Goal: Entertainment & Leisure: Consume media (video, audio)

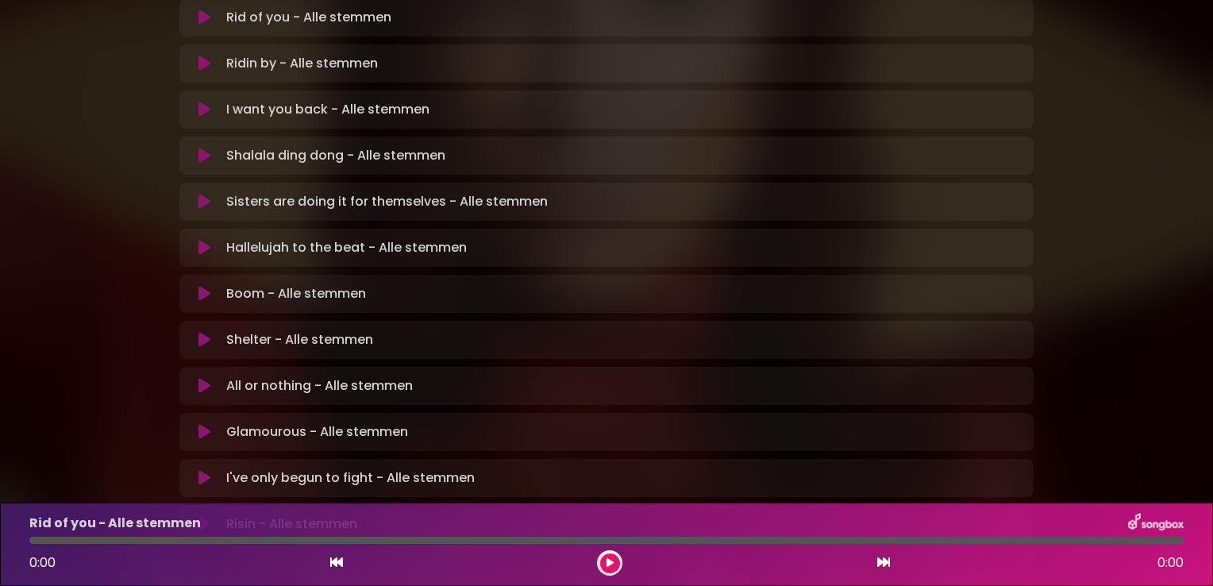
scroll to position [397, 0]
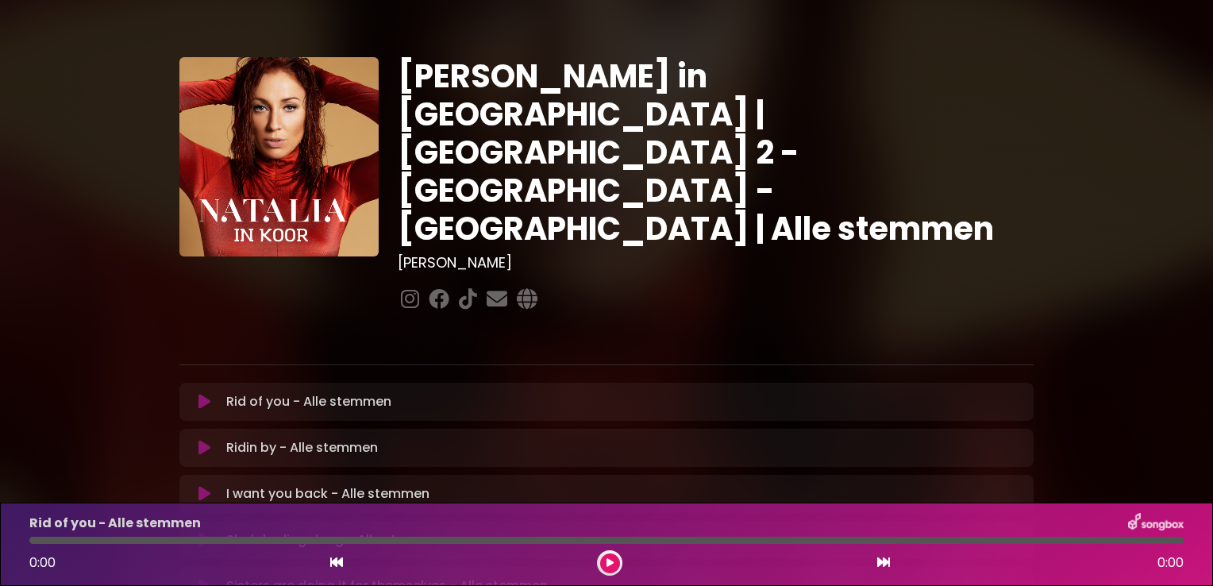
click at [1192, 164] on div "[PERSON_NAME] in [GEOGRAPHIC_DATA] | [GEOGRAPHIC_DATA] 2 - [GEOGRAPHIC_DATA] - …" at bounding box center [606, 486] width 1213 height 935
click at [1155, 90] on div "[PERSON_NAME] in [GEOGRAPHIC_DATA] | [GEOGRAPHIC_DATA] 2 - [GEOGRAPHIC_DATA] - …" at bounding box center [606, 486] width 1213 height 935
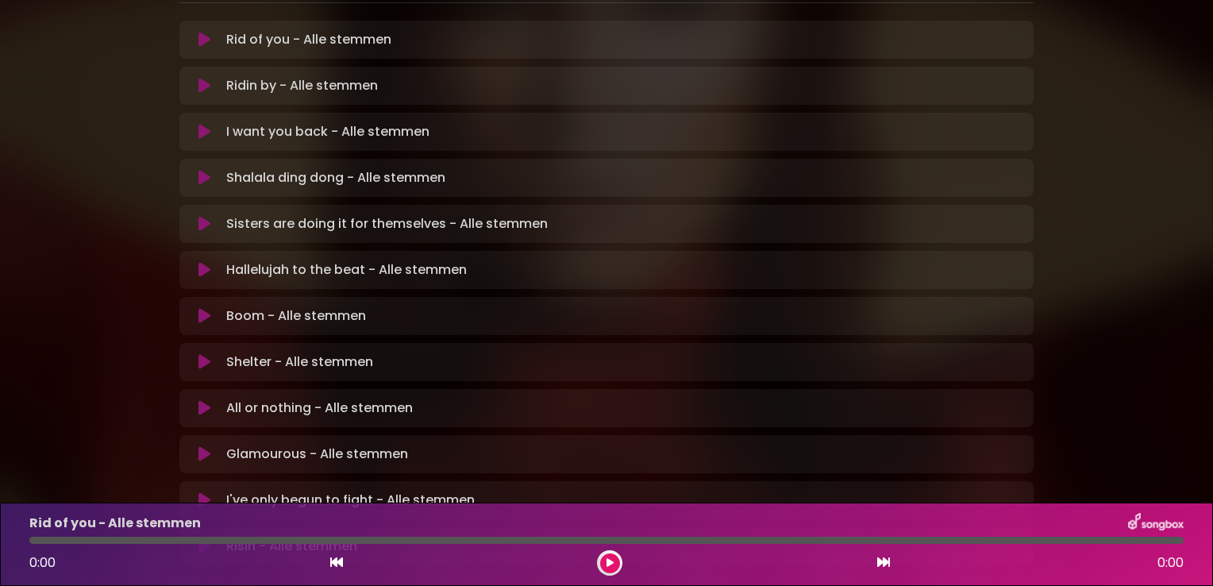
scroll to position [387, 0]
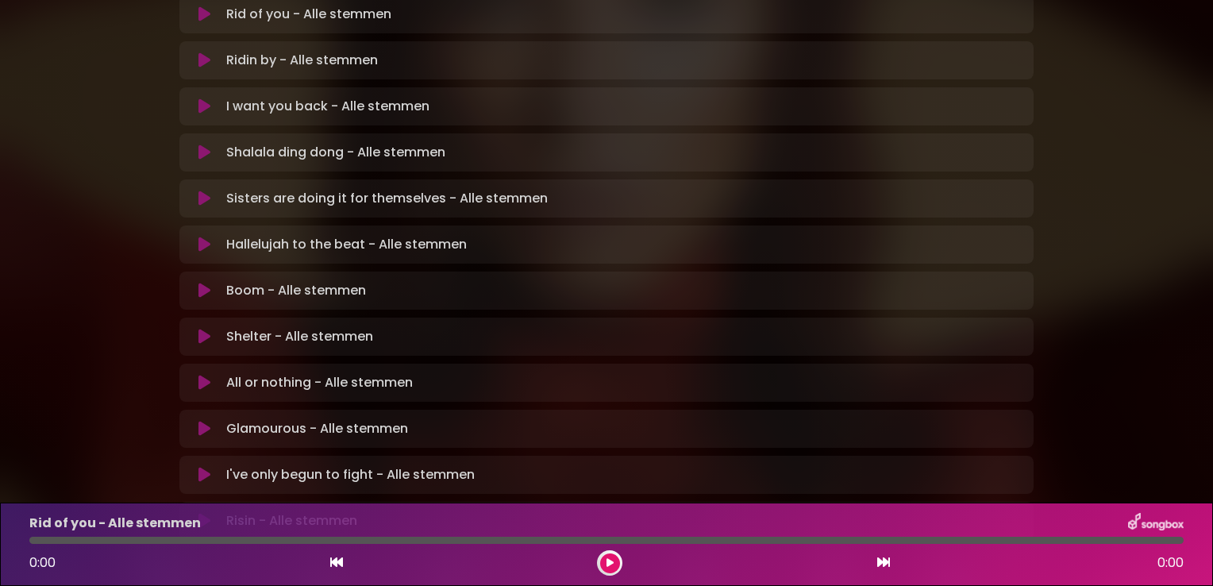
click at [202, 329] on icon at bounding box center [204, 337] width 12 height 16
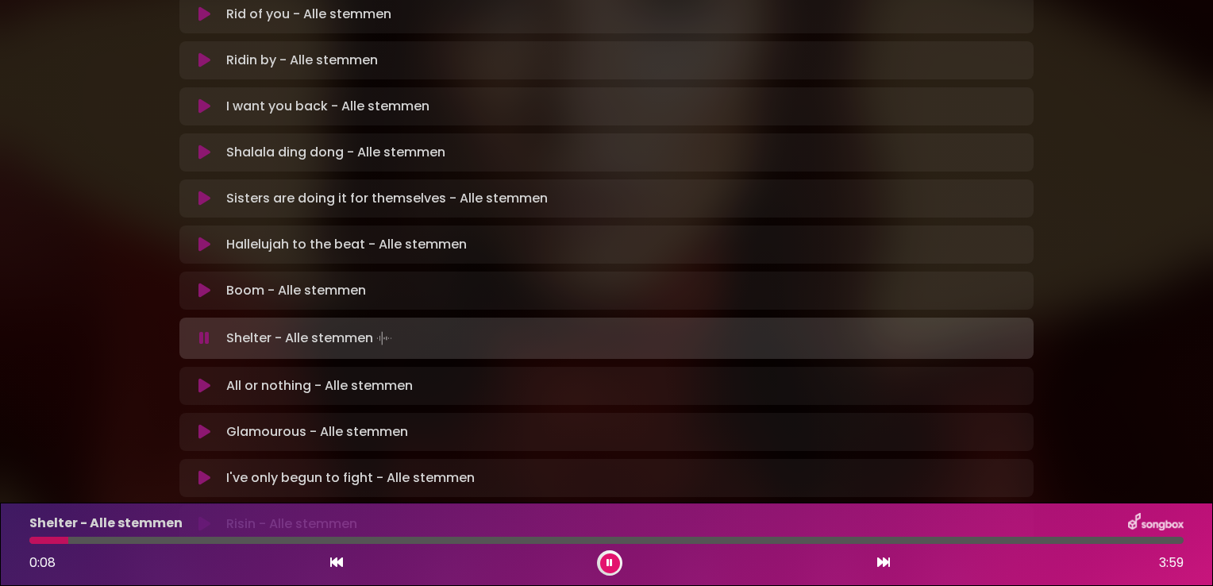
click at [183, 538] on div at bounding box center [606, 540] width 1154 height 7
click at [149, 535] on div "Shelter - Alle stemmen 0:36 3:59" at bounding box center [606, 544] width 1173 height 63
click at [150, 538] on div at bounding box center [119, 540] width 181 height 7
click at [150, 538] on div at bounding box center [90, 540] width 123 height 7
click at [144, 539] on div at bounding box center [606, 540] width 1154 height 7
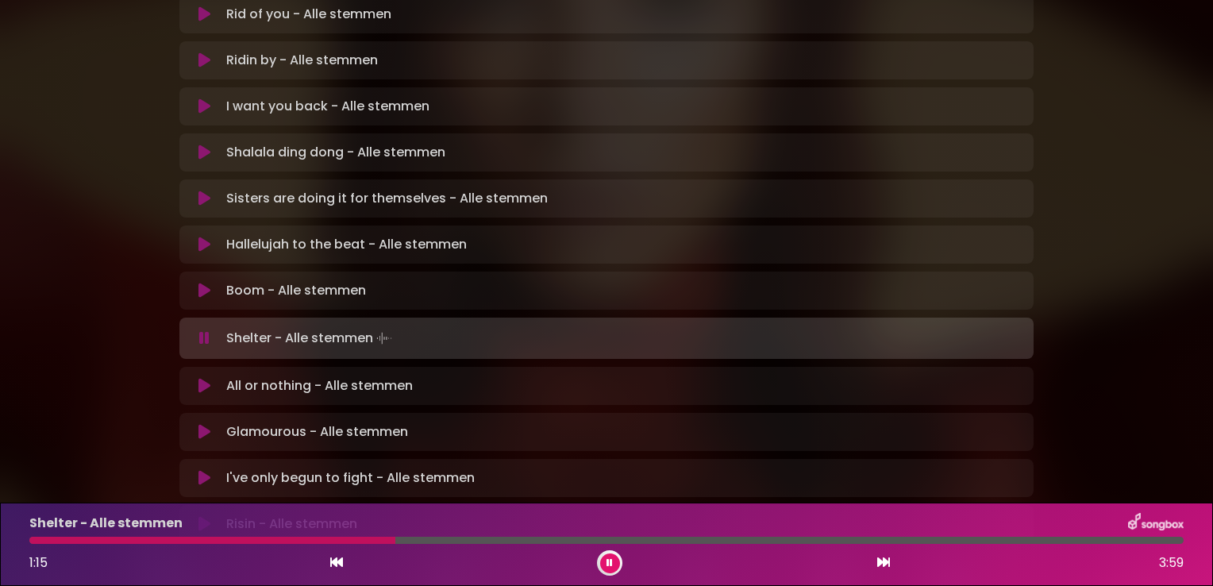
click at [264, 541] on div at bounding box center [212, 540] width 366 height 7
click at [380, 541] on div at bounding box center [258, 540] width 458 height 7
click at [380, 541] on div at bounding box center [241, 540] width 424 height 7
click at [435, 536] on div "Shelter - Alle stemmen 1:38 3:59" at bounding box center [606, 544] width 1173 height 63
click at [429, 542] on div at bounding box center [268, 540] width 479 height 7
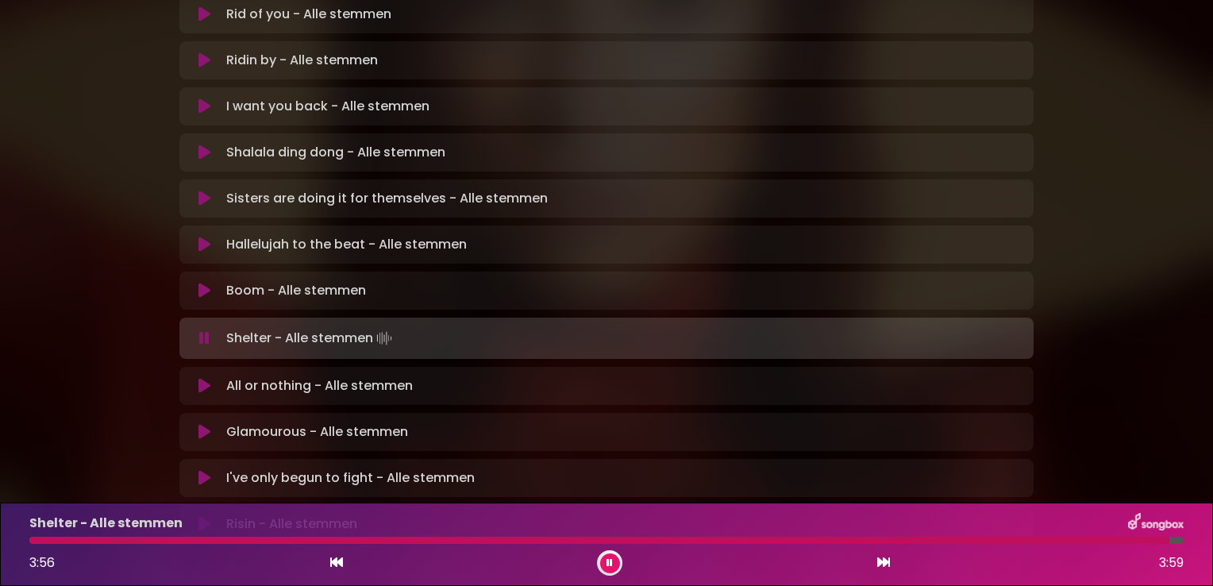
click at [610, 567] on icon at bounding box center [610, 563] width 6 height 10
